Goal: Task Accomplishment & Management: Manage account settings

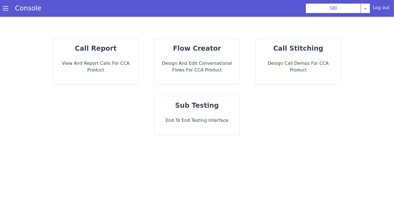
click at [378, 9] on div "Log out" at bounding box center [381, 8] width 17 height 9
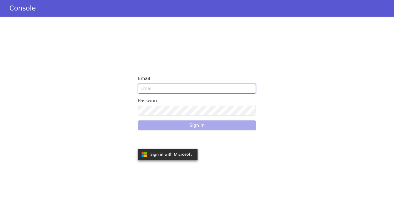
type input "[EMAIL_ADDRESS]"
click at [193, 86] on input "[EMAIL_ADDRESS]" at bounding box center [197, 89] width 118 height 10
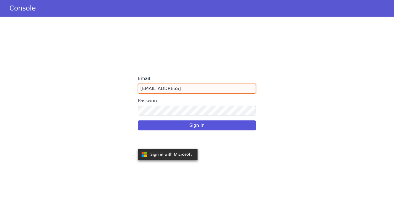
click at [193, 86] on input "[EMAIL_ADDRESS]" at bounding box center [197, 89] width 118 height 10
